Goal: Check status: Check status

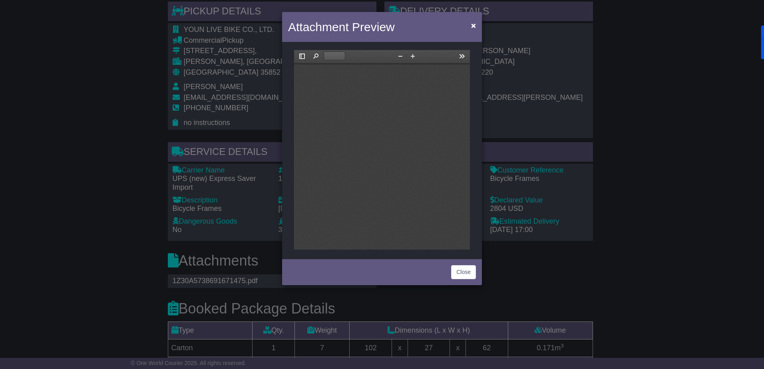
type input "*"
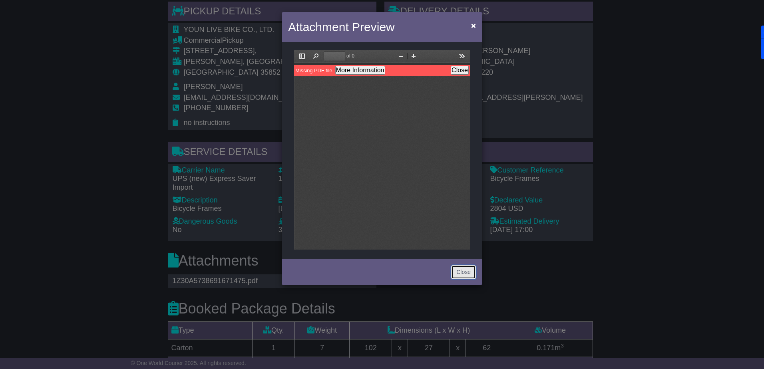
click at [465, 274] on button "Close" at bounding box center [463, 272] width 25 height 14
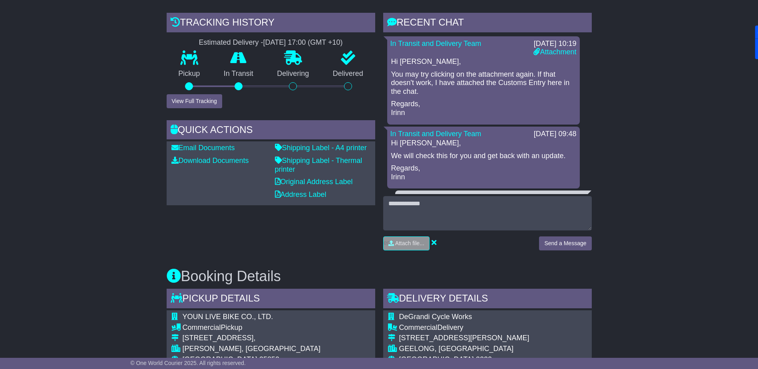
scroll to position [80, 0]
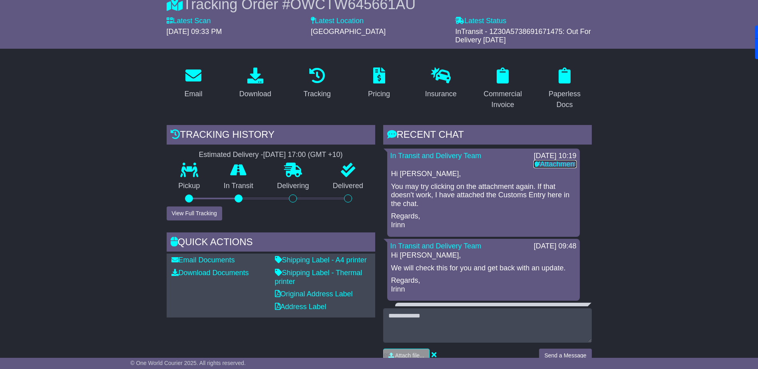
click at [560, 164] on link "Attachment" at bounding box center [555, 164] width 43 height 8
